Goal: Task Accomplishment & Management: Use online tool/utility

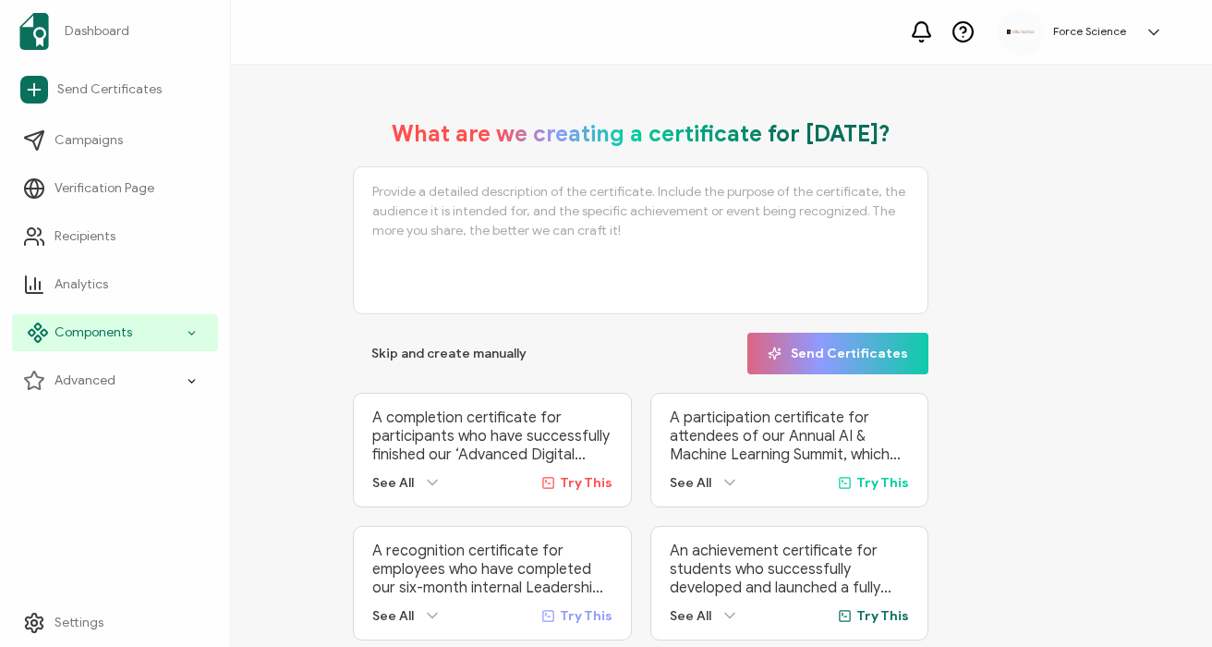
click at [91, 341] on span "Components" at bounding box center [94, 332] width 78 height 18
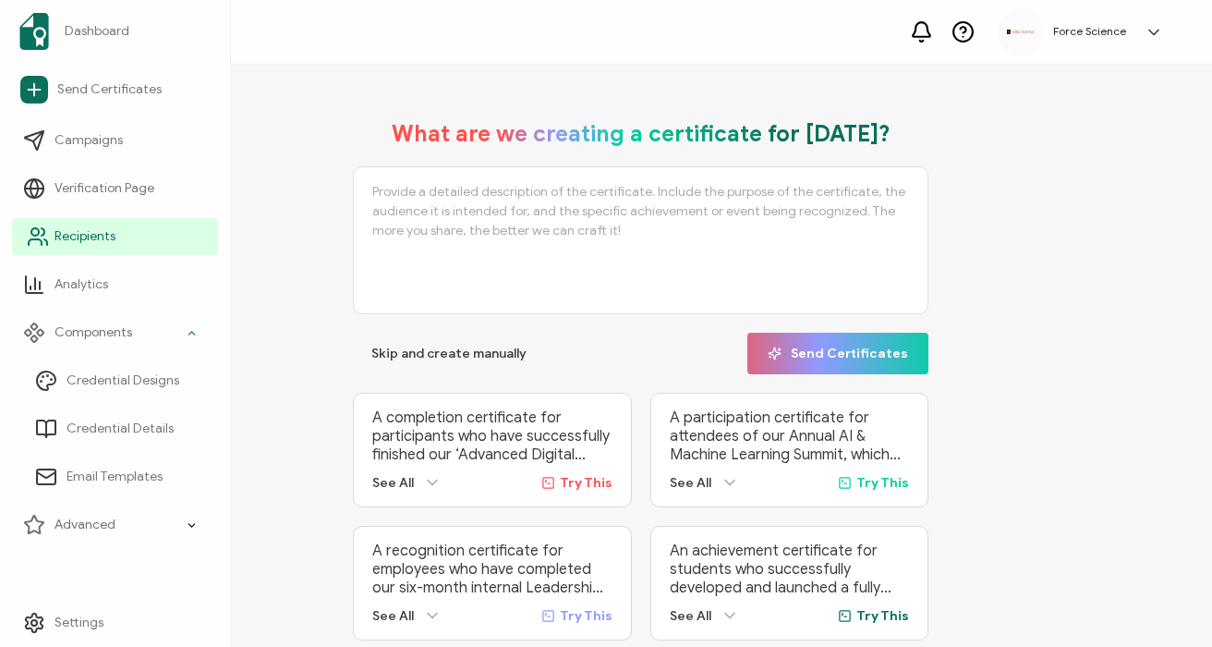
click at [106, 245] on span "Recipients" at bounding box center [85, 236] width 61 height 18
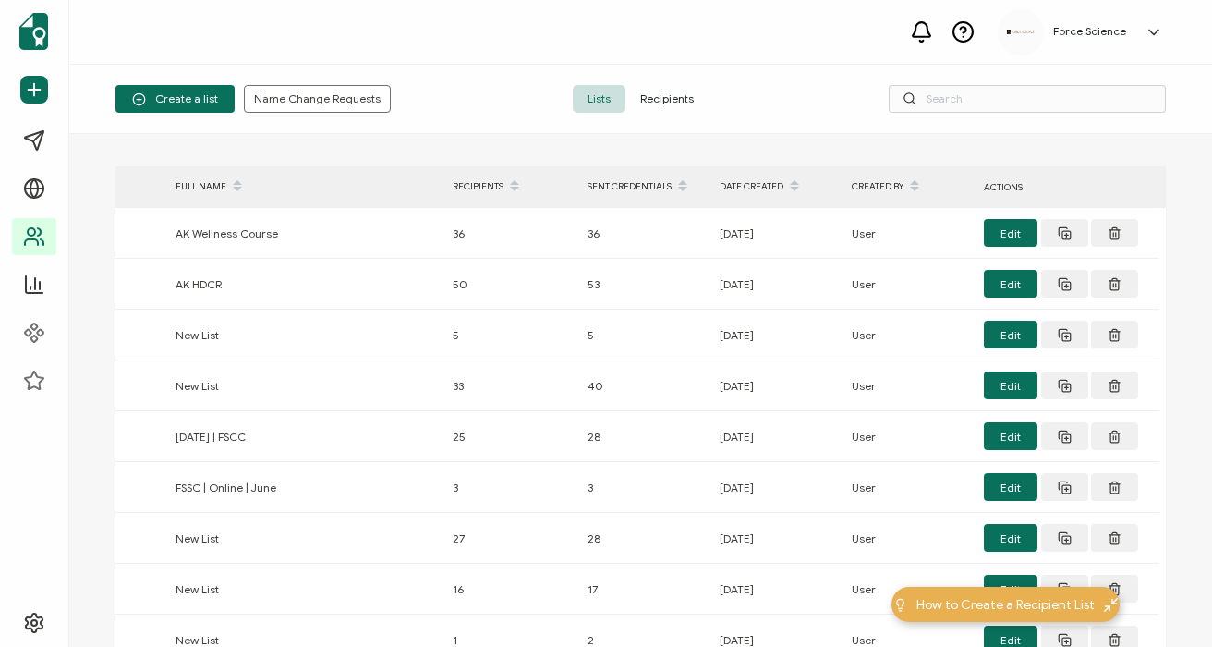
click at [684, 100] on span "Recipients" at bounding box center [667, 99] width 83 height 28
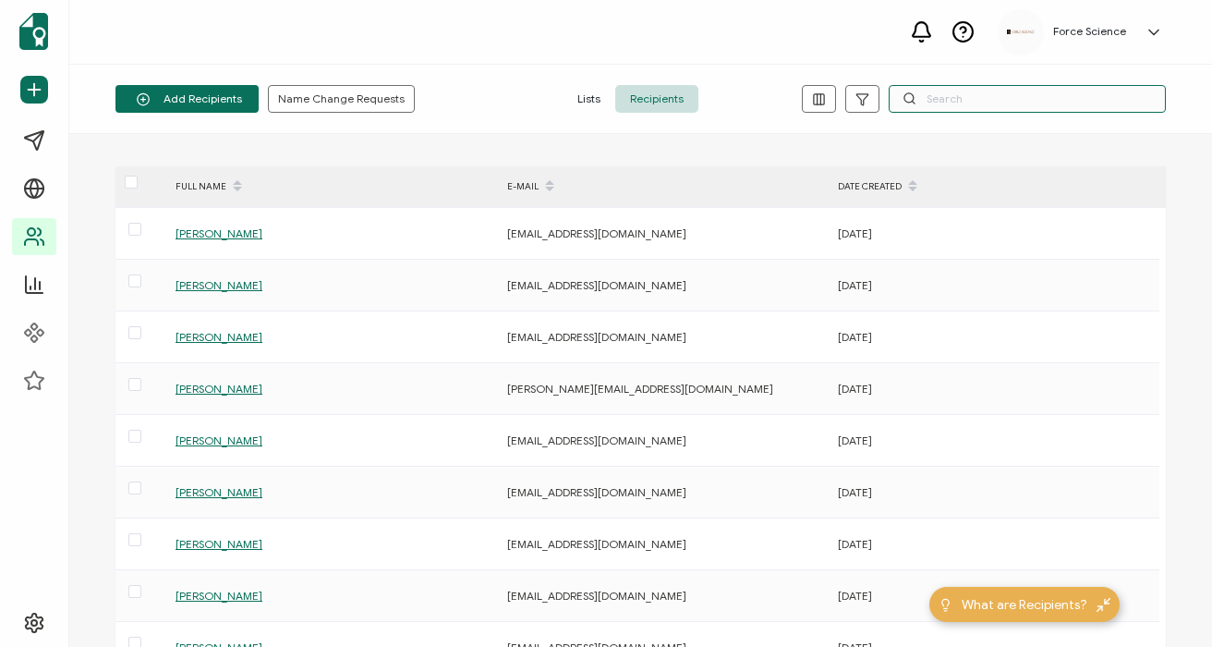
click at [1075, 97] on input "text" at bounding box center [1027, 99] width 277 height 28
paste input "[PERSON_NAME][EMAIL_ADDRESS][PERSON_NAME][DOMAIN_NAME]"
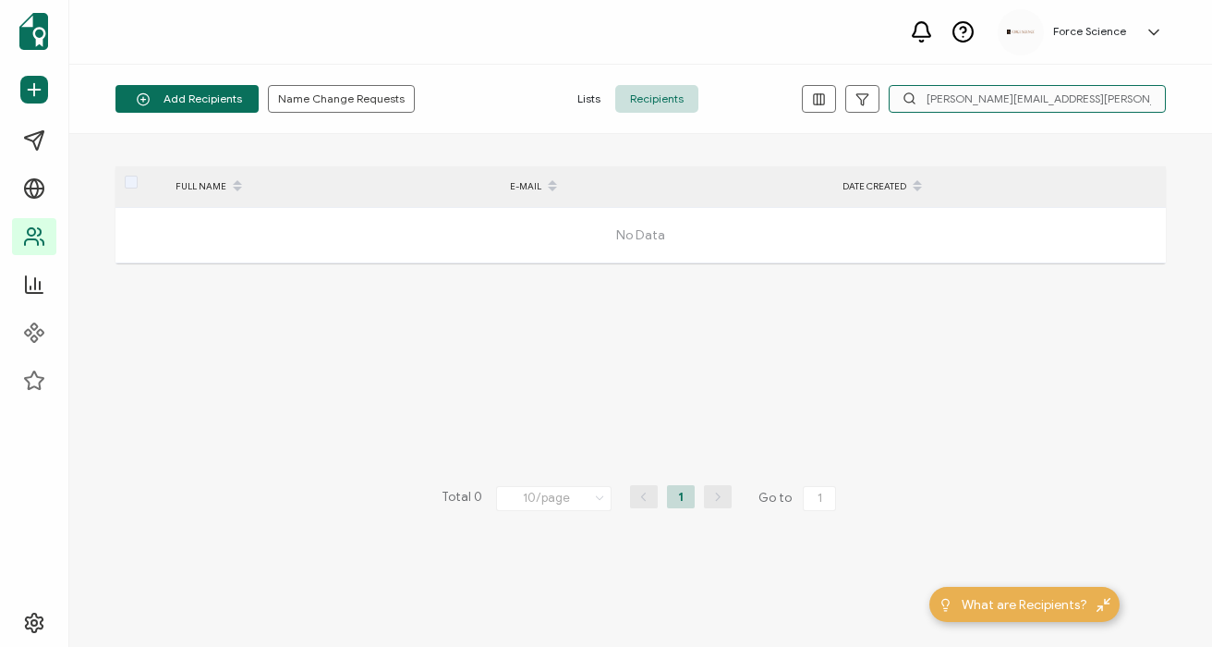
click at [921, 98] on input "[PERSON_NAME][EMAIL_ADDRESS][PERSON_NAME][DOMAIN_NAME]" at bounding box center [1027, 99] width 277 height 28
click at [1000, 85] on input "[PERSON_NAME][EMAIL_ADDRESS][PERSON_NAME][DOMAIN_NAME]" at bounding box center [1027, 99] width 277 height 28
paste input "middleton"
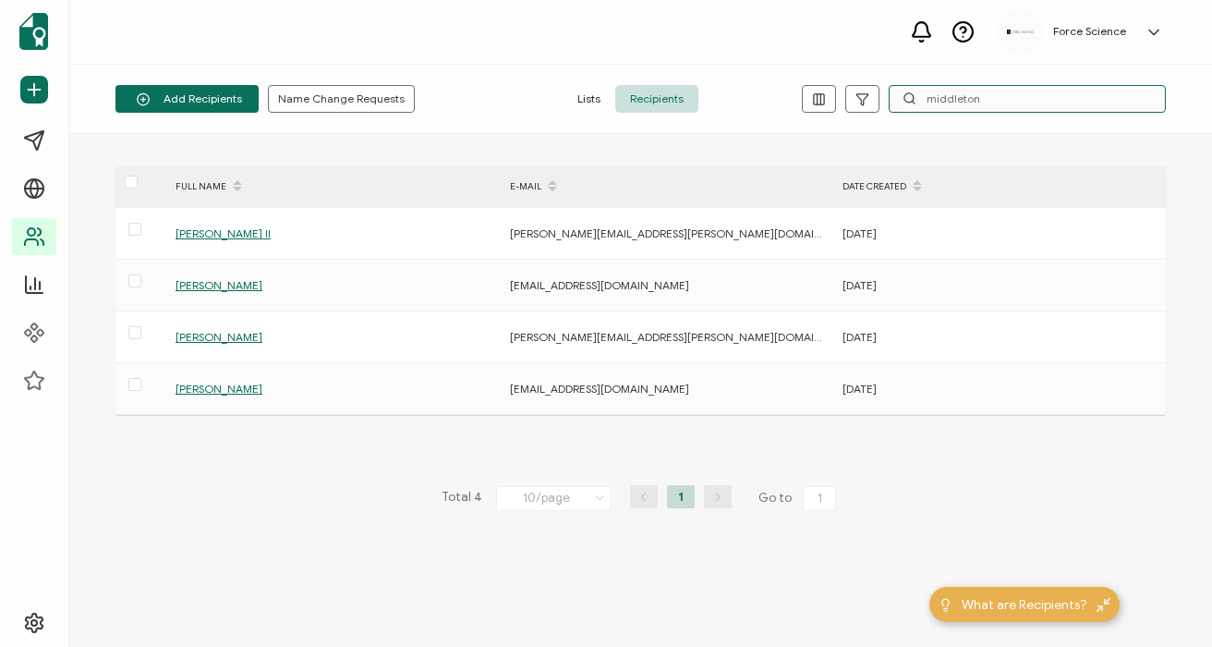
type input "middleton"
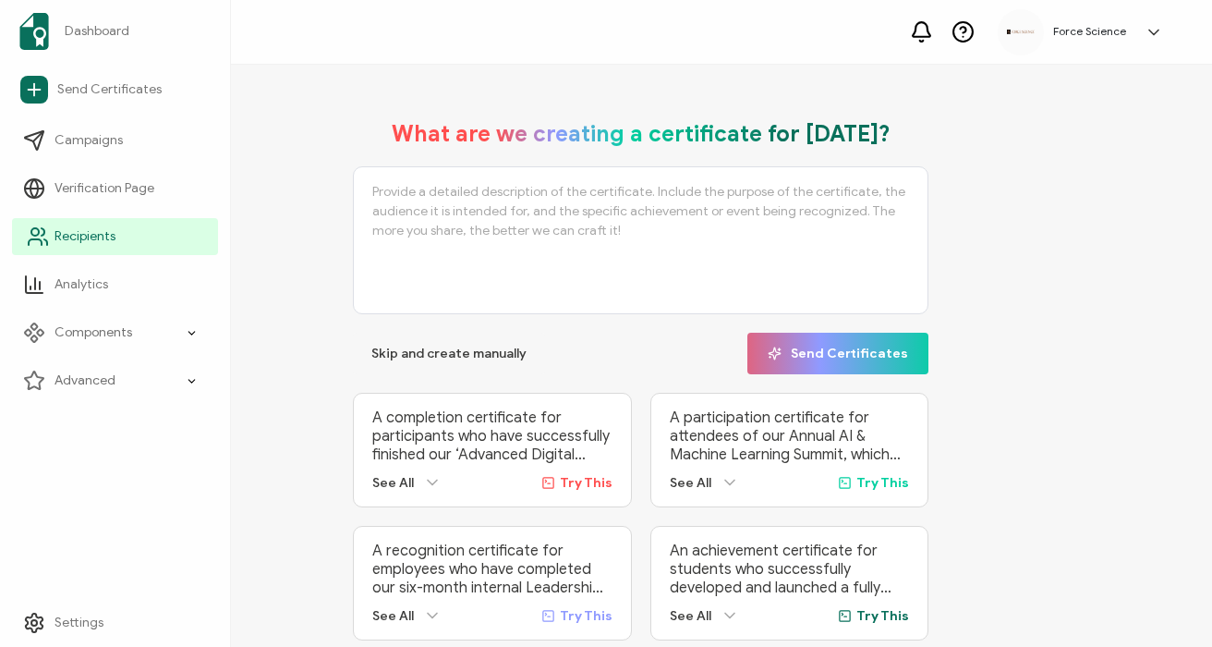
click at [62, 233] on span "Recipients" at bounding box center [85, 236] width 61 height 18
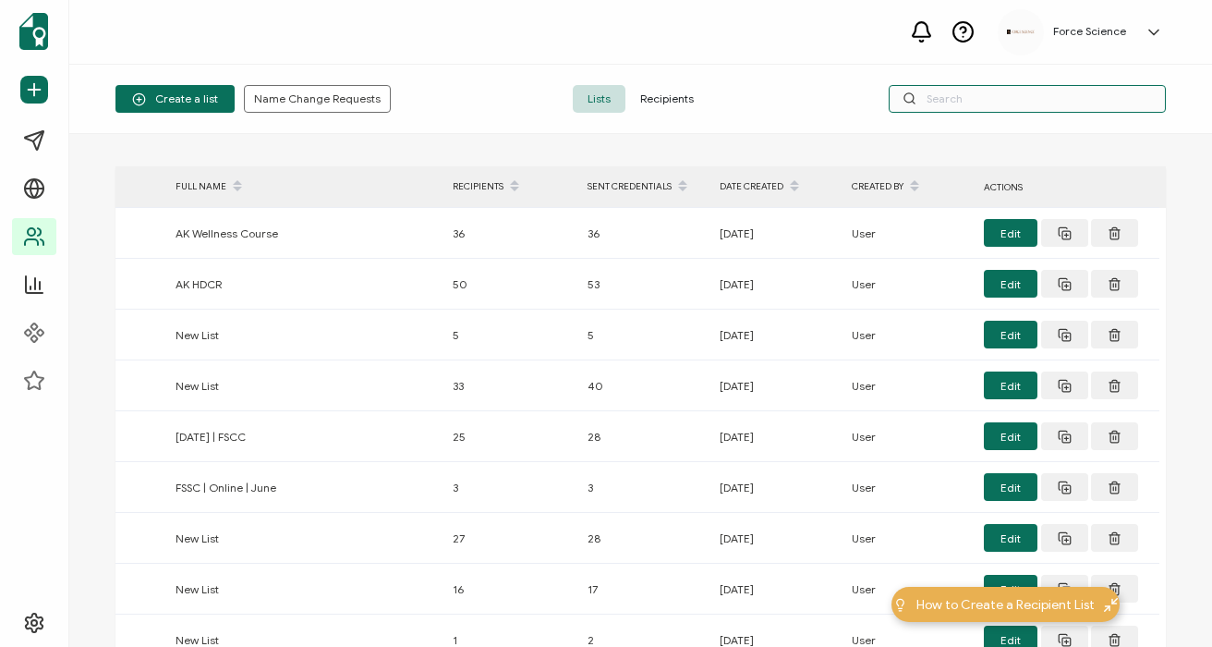
click at [955, 97] on input "text" at bounding box center [1027, 99] width 277 height 28
paste input "Drm4460@hotmail.com"
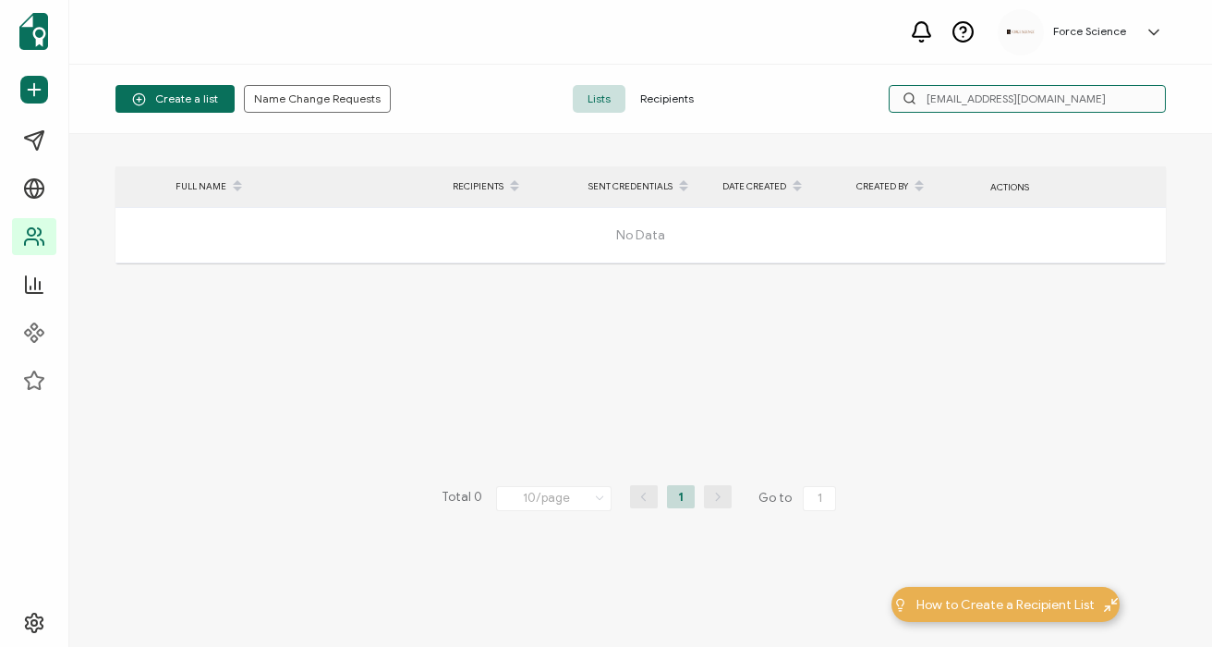
type input "Drm4460@hotmail.com"
click at [633, 110] on span "Recipients" at bounding box center [667, 99] width 83 height 28
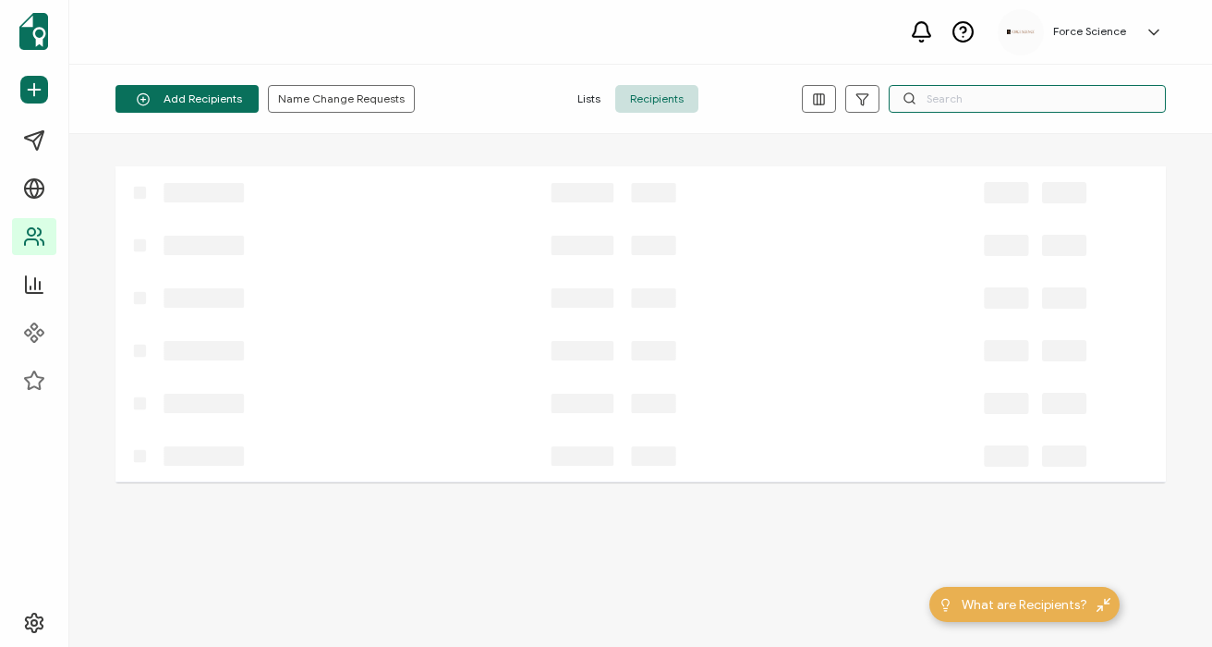
click at [931, 104] on input "text" at bounding box center [1027, 99] width 277 height 28
paste input "Drm4460@hotmail.com"
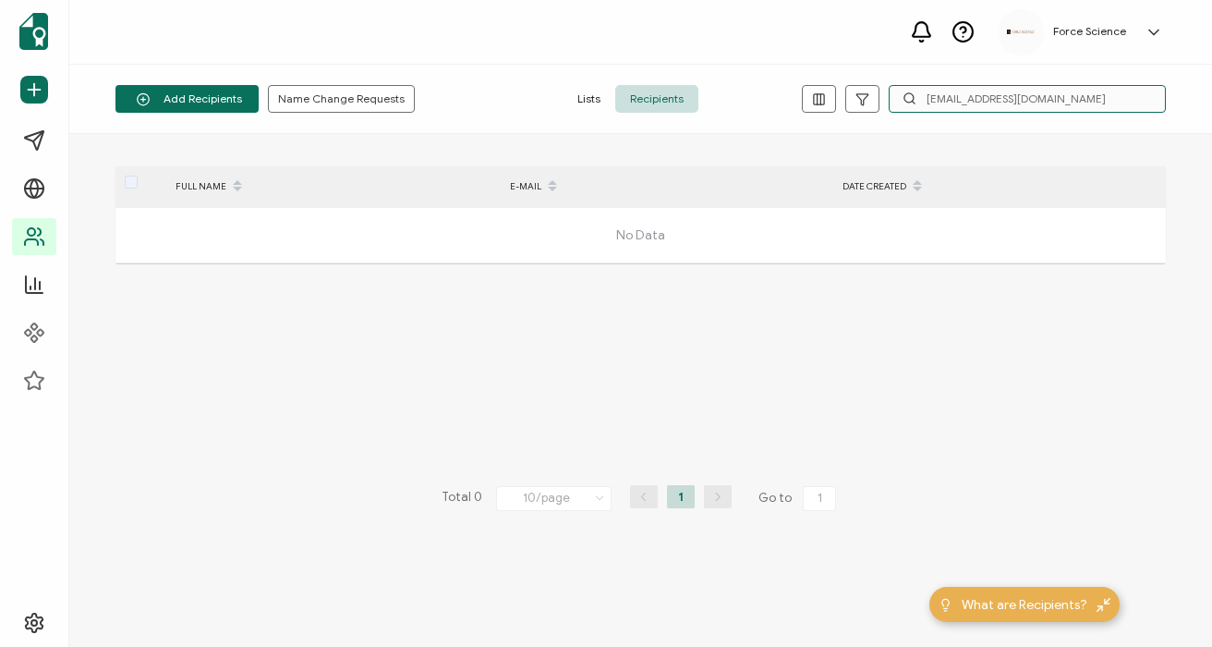
click at [932, 96] on input "Drm4460@hotmail.com" at bounding box center [1027, 99] width 277 height 28
click at [975, 100] on input "Drm4460@hotmail.com" at bounding box center [1027, 99] width 277 height 28
paste input "Middleton"
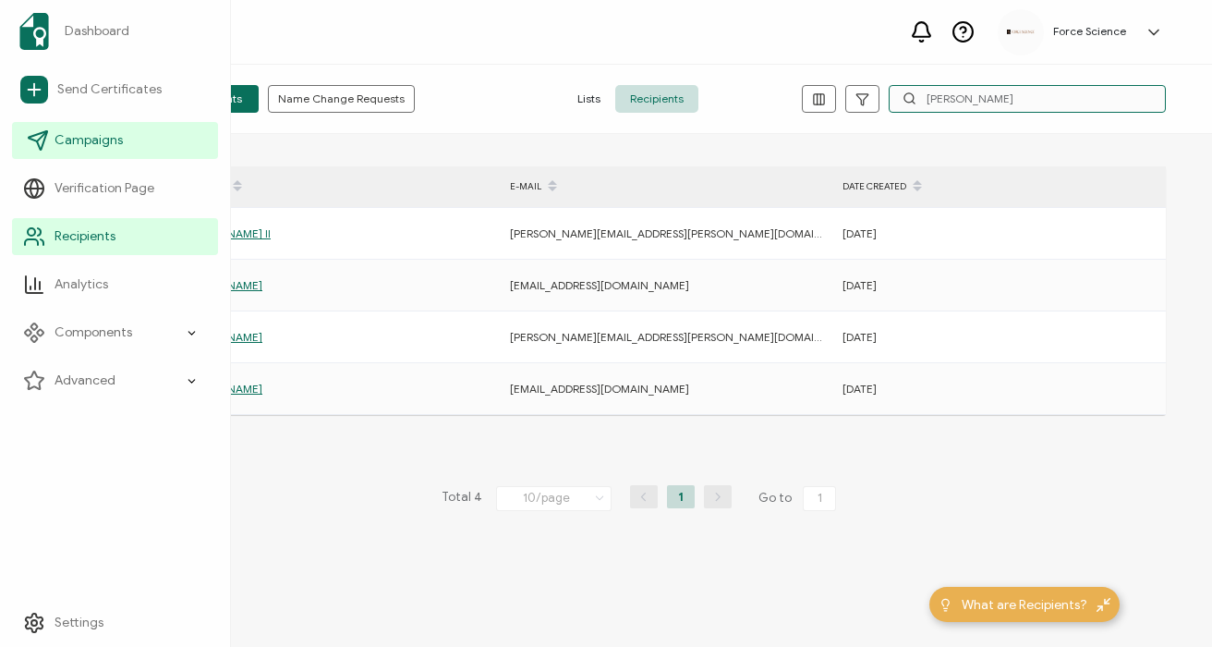
type input "Middleton"
click at [84, 149] on span "Campaigns" at bounding box center [89, 140] width 68 height 18
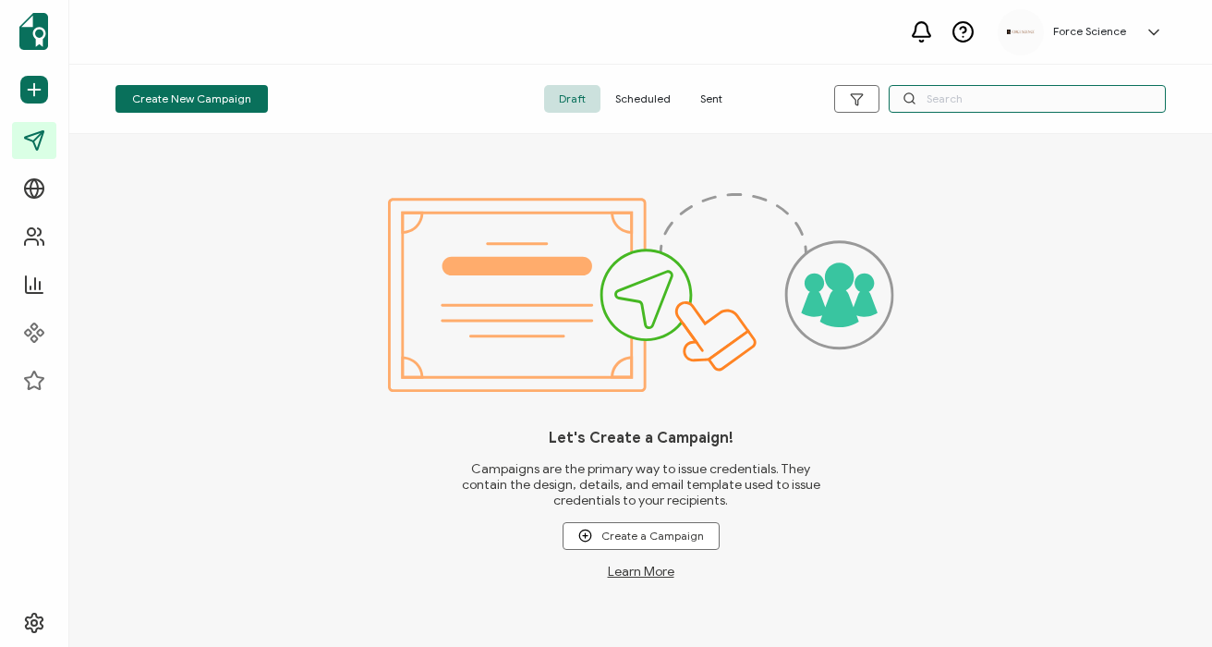
click at [956, 107] on input "text" at bounding box center [1027, 99] width 277 height 28
type input "rdic"
click at [646, 102] on span "Scheduled" at bounding box center [643, 99] width 85 height 28
